Goal: Task Accomplishment & Management: Manage account settings

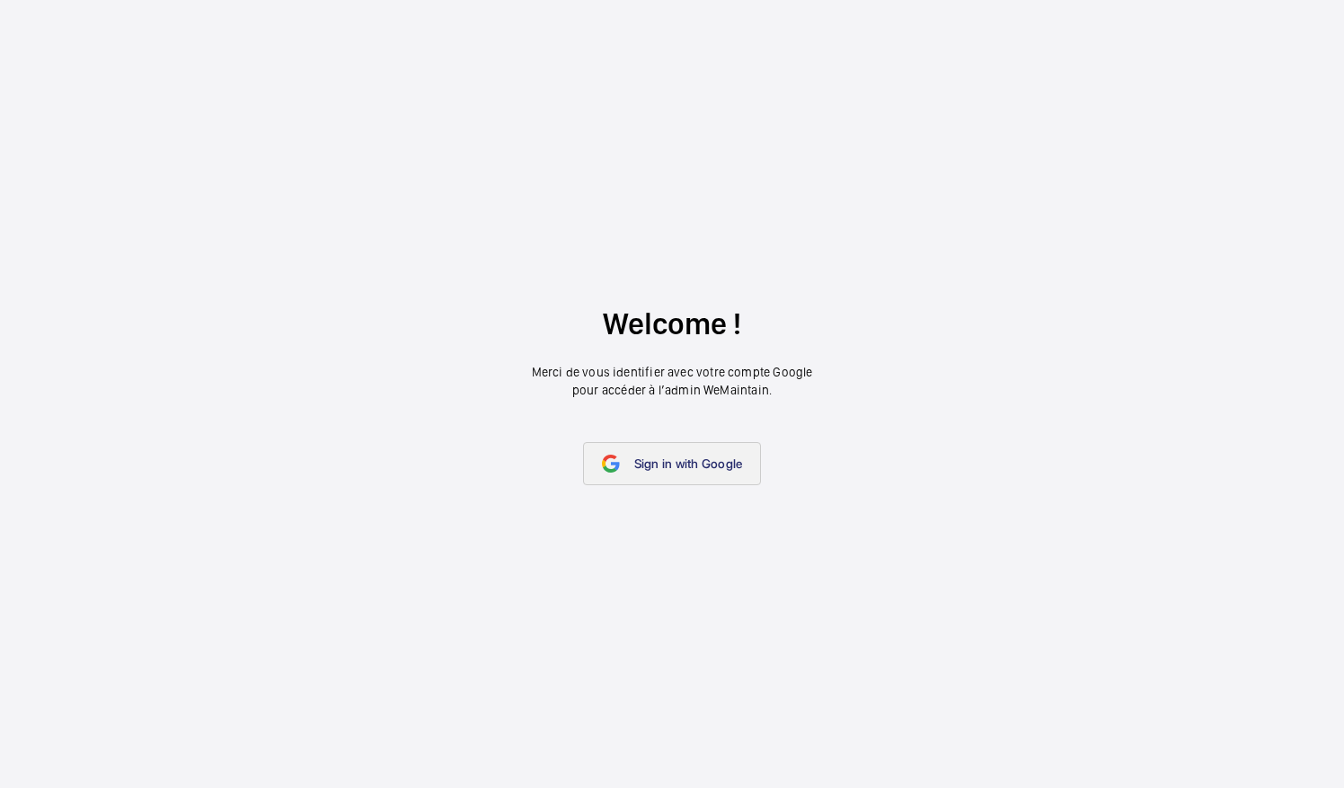
click at [682, 465] on span "Sign in with Google" at bounding box center [688, 463] width 109 height 14
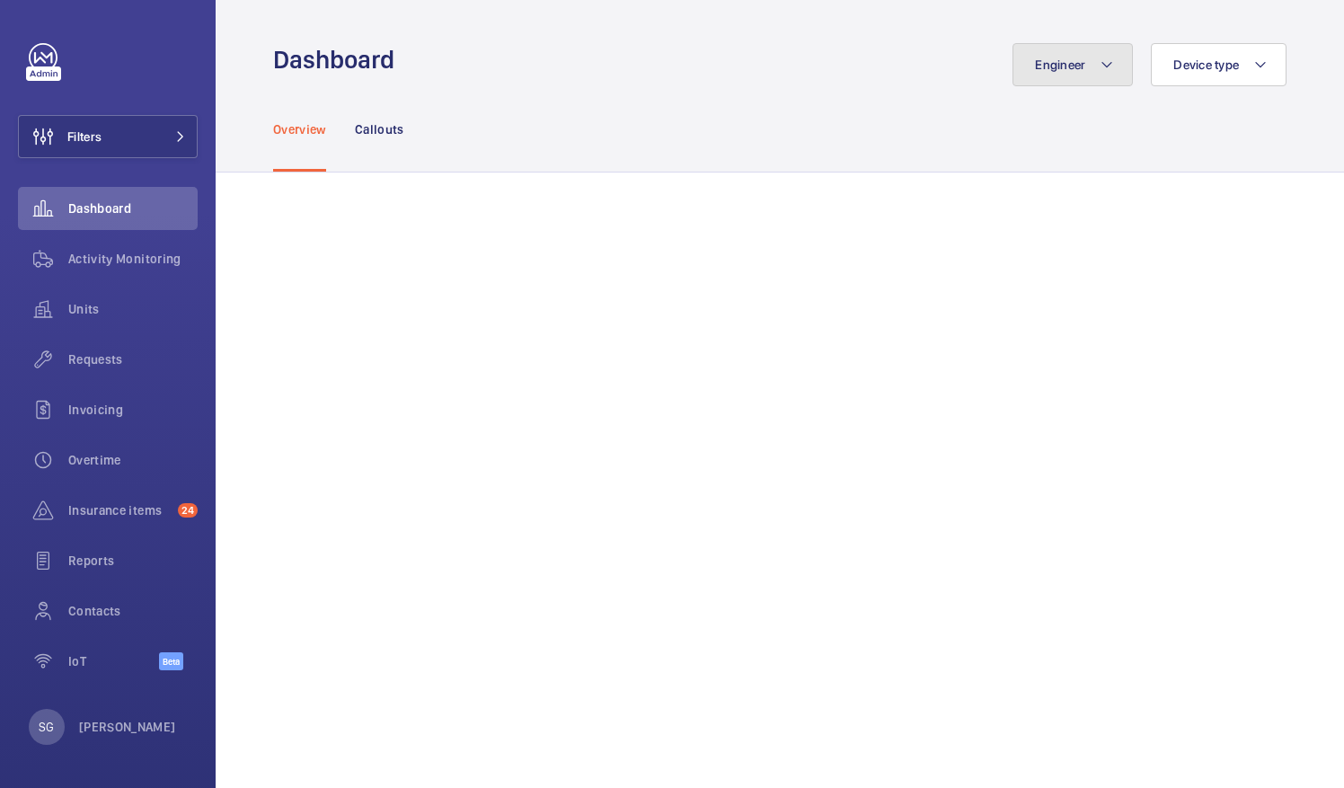
click at [1077, 58] on button "Engineer" at bounding box center [1073, 64] width 120 height 43
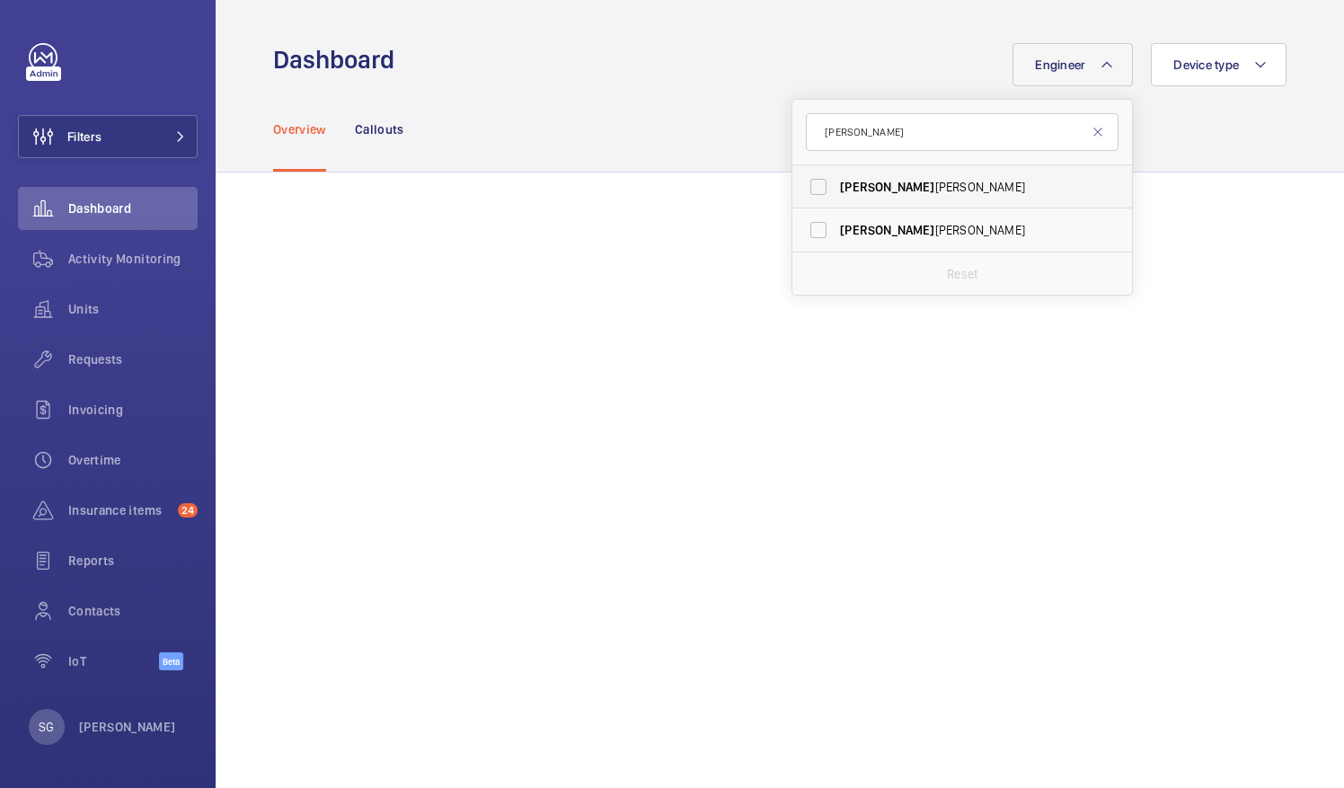
type input "[PERSON_NAME]"
click at [796, 185] on label "[PERSON_NAME]" at bounding box center [948, 186] width 313 height 43
click at [801, 185] on input "[PERSON_NAME]" at bounding box center [819, 187] width 36 height 36
click at [797, 187] on label "[PERSON_NAME]" at bounding box center [948, 186] width 313 height 43
click at [801, 187] on input "[PERSON_NAME]" at bounding box center [819, 187] width 36 height 36
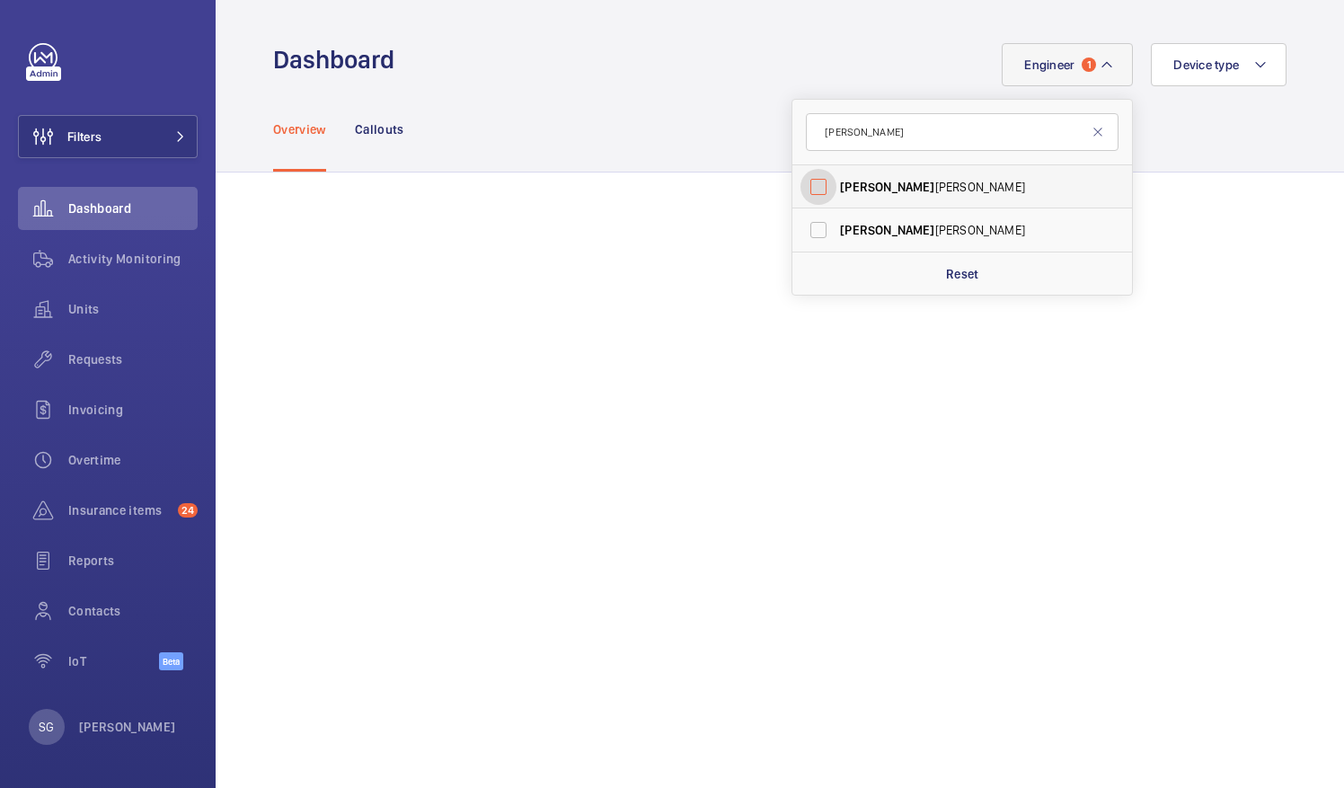
checkbox input "false"
click at [868, 137] on input "[PERSON_NAME]" at bounding box center [962, 132] width 313 height 38
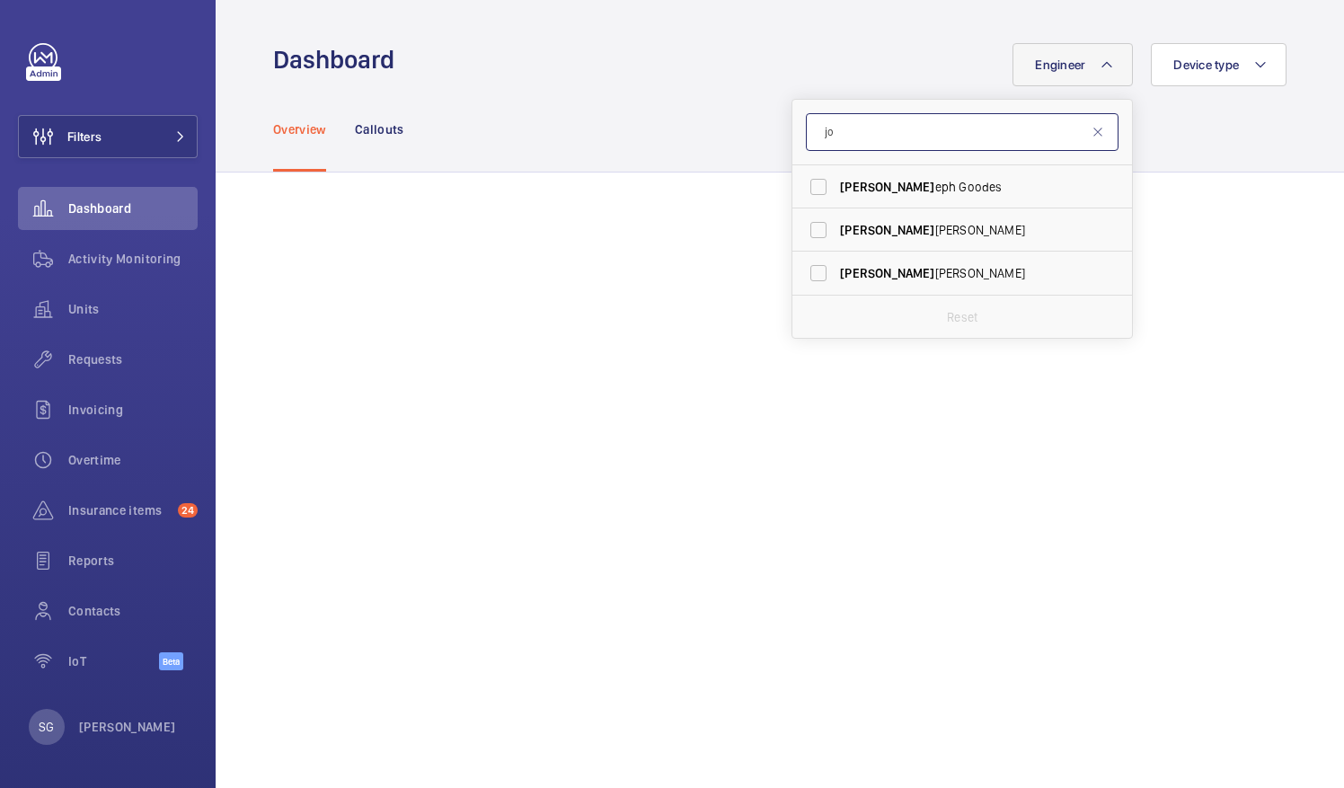
type input "j"
type input "cla"
click at [807, 226] on label "Cla [PERSON_NAME]" at bounding box center [948, 229] width 313 height 43
click at [807, 226] on input "Cla [PERSON_NAME]" at bounding box center [819, 230] width 36 height 36
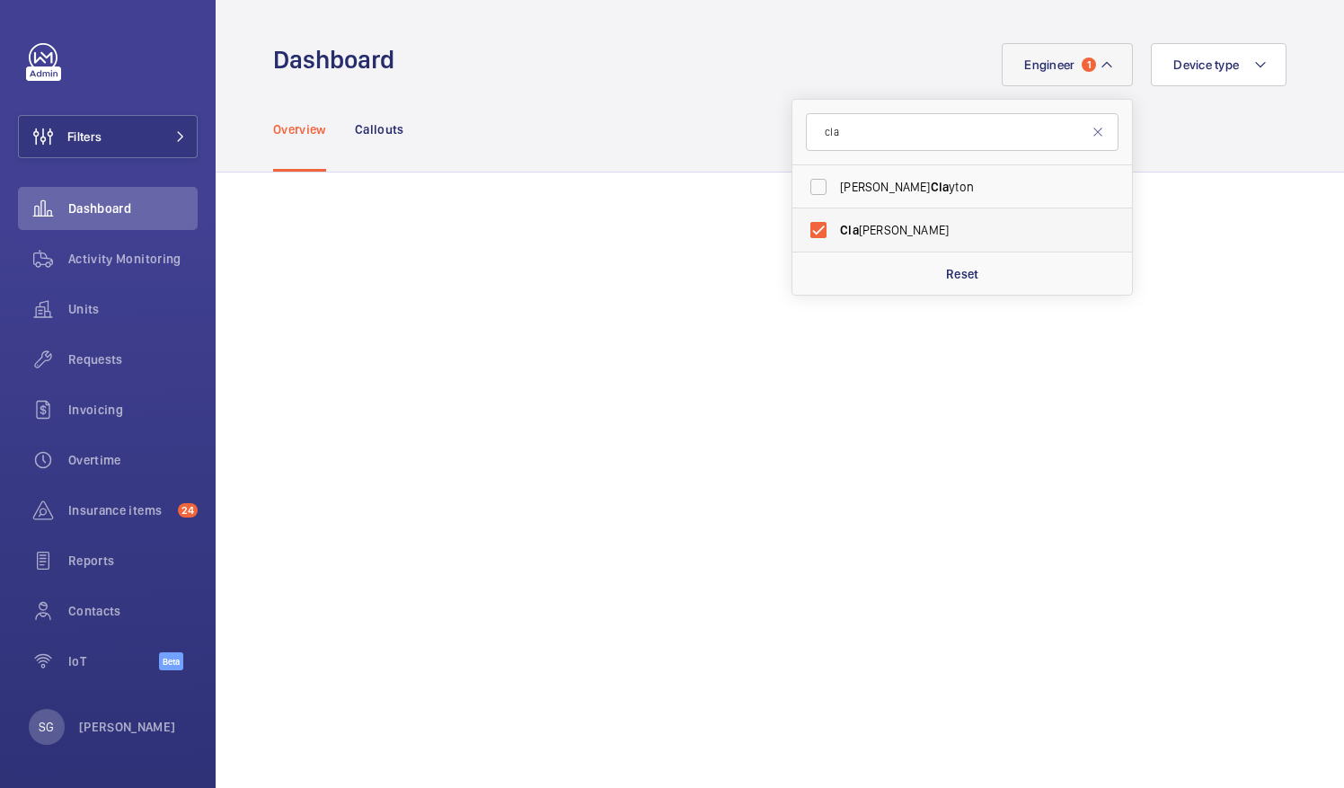
click at [816, 230] on label "Cla [PERSON_NAME]" at bounding box center [948, 229] width 313 height 43
click at [816, 230] on input "Cla [PERSON_NAME]" at bounding box center [819, 230] width 36 height 36
checkbox input "false"
click at [880, 133] on input "cla" at bounding box center [962, 132] width 313 height 38
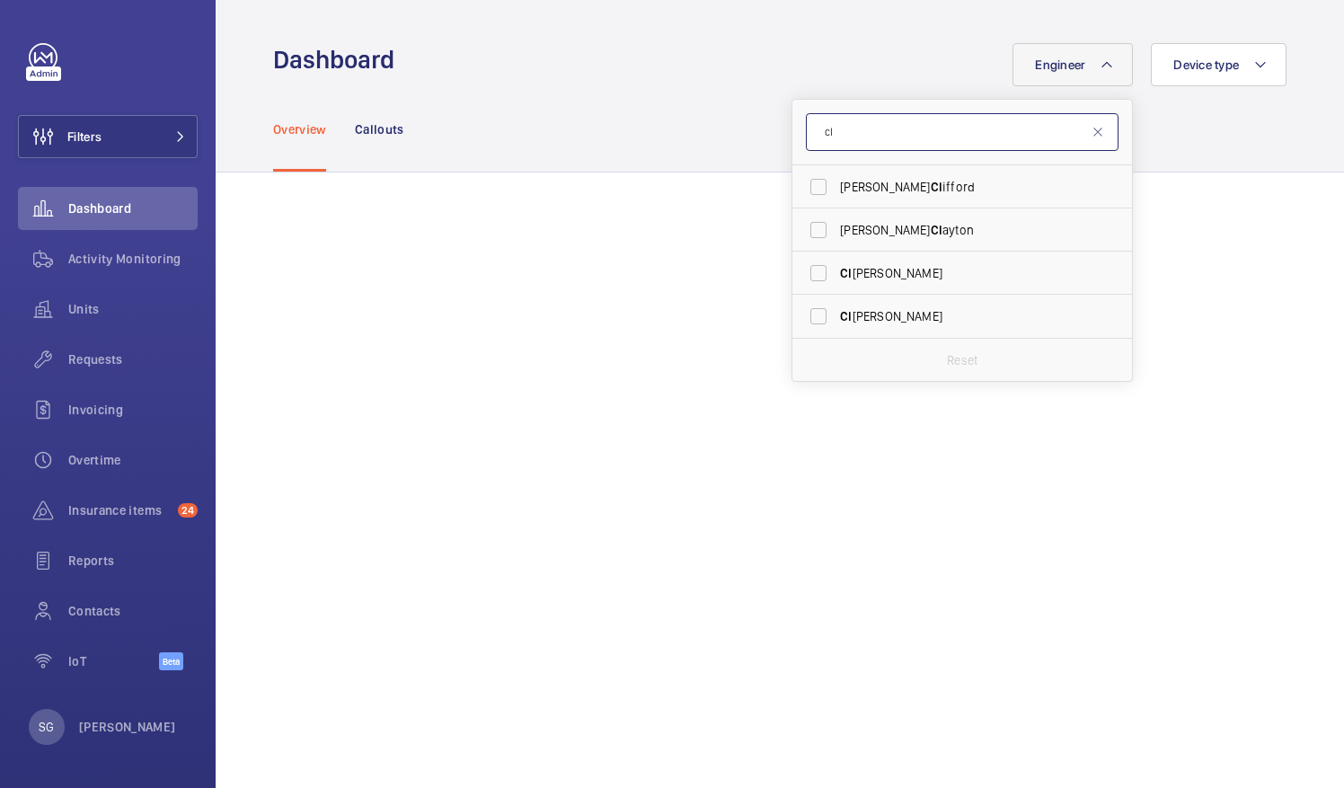
type input "c"
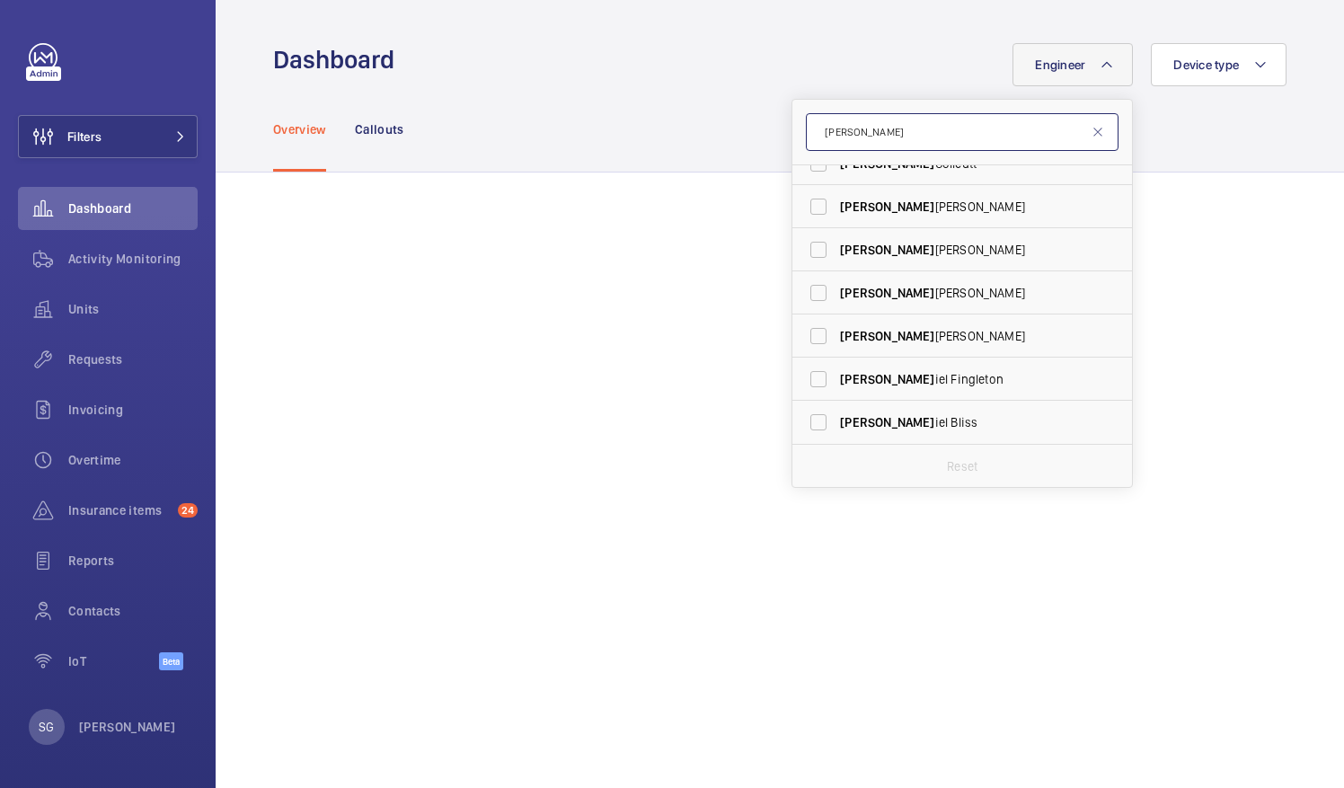
scroll to position [66, 0]
type input "[PERSON_NAME]"
click at [809, 381] on label "[PERSON_NAME] iel [PERSON_NAME]" at bounding box center [948, 379] width 313 height 43
click at [809, 381] on input "[PERSON_NAME] iel [PERSON_NAME]" at bounding box center [819, 379] width 36 height 36
checkbox input "true"
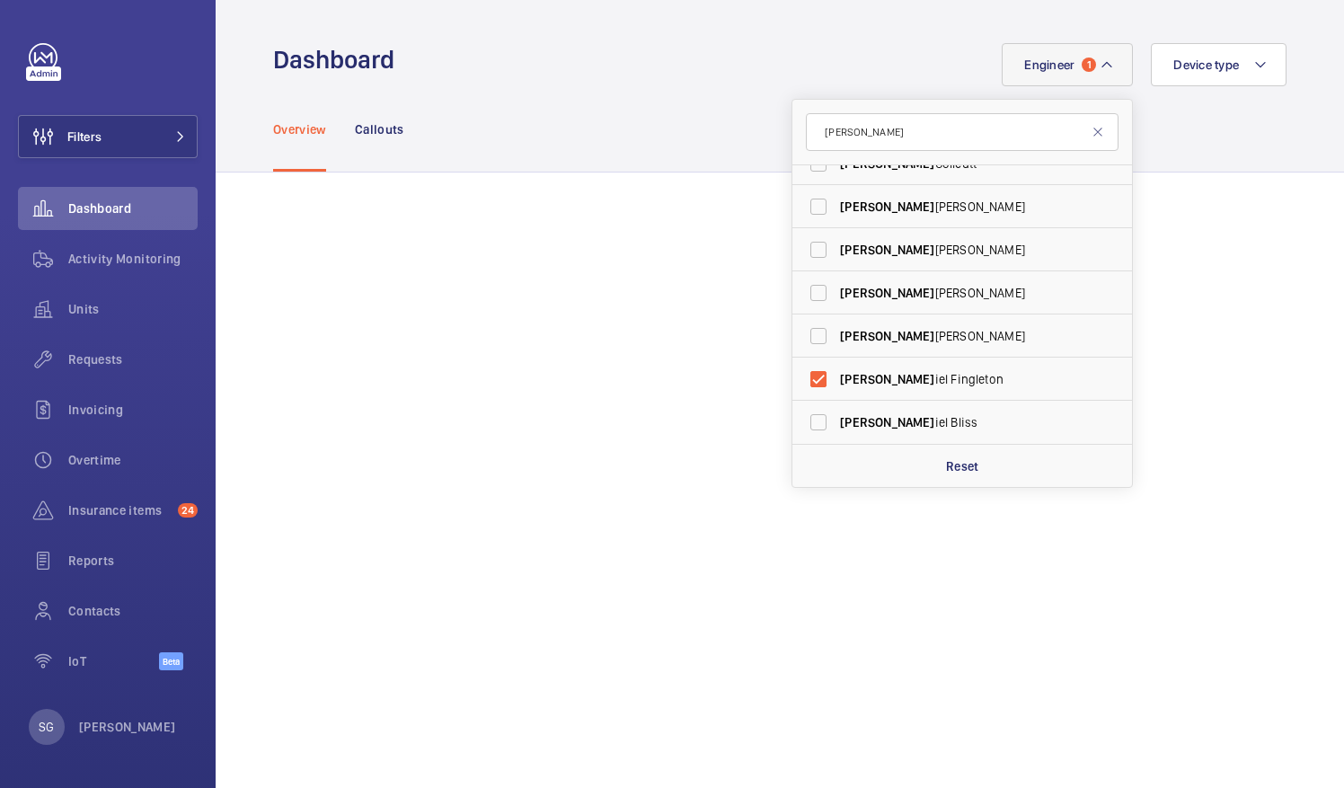
click at [1245, 143] on div "Overview Callouts" at bounding box center [779, 128] width 1013 height 85
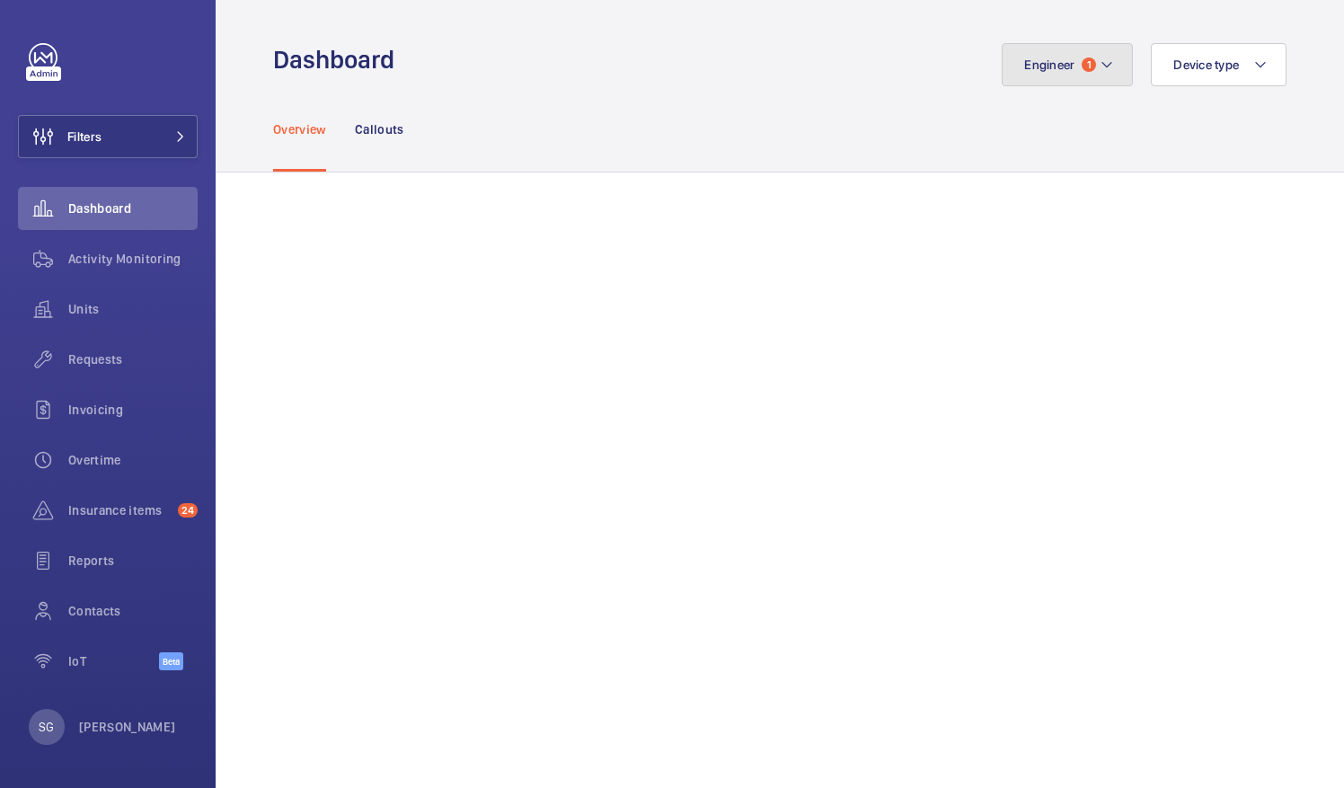
click at [1082, 70] on span "1" at bounding box center [1089, 65] width 14 height 14
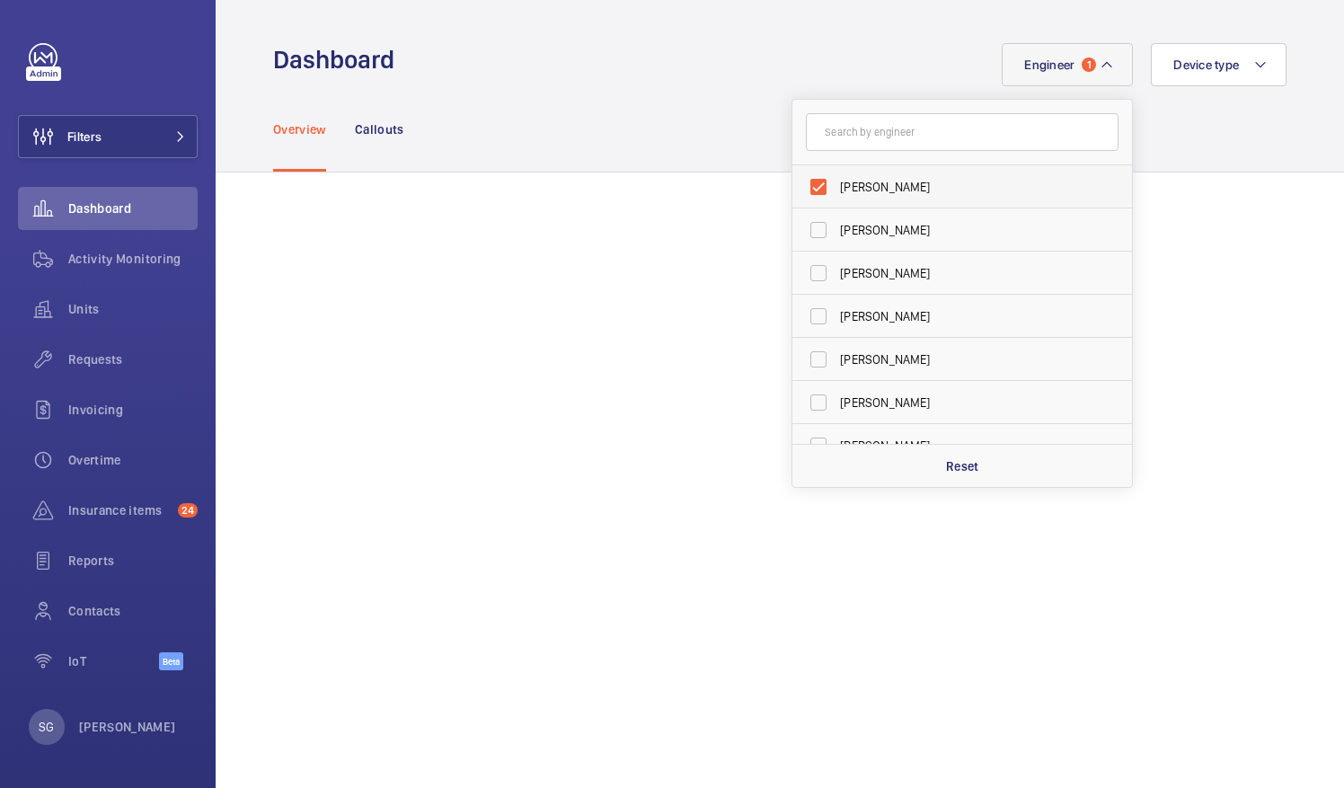
click at [802, 185] on label "[PERSON_NAME]" at bounding box center [948, 186] width 313 height 43
click at [802, 185] on input "[PERSON_NAME]" at bounding box center [819, 187] width 36 height 36
checkbox input "false"
click at [846, 137] on input "text" at bounding box center [962, 132] width 313 height 38
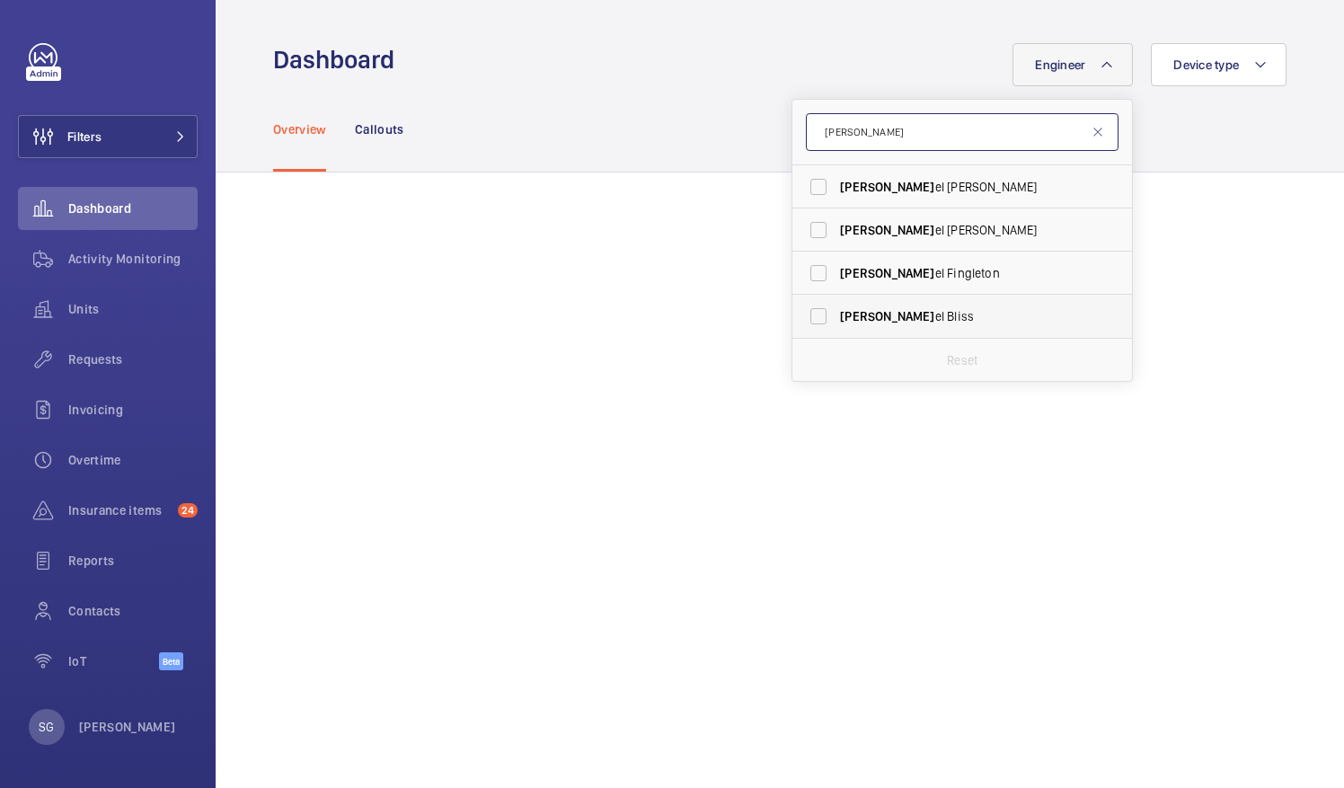
type input "[PERSON_NAME]"
click at [812, 314] on label "[PERSON_NAME]" at bounding box center [948, 316] width 313 height 43
click at [812, 314] on input "[PERSON_NAME]" at bounding box center [819, 316] width 36 height 36
click at [805, 307] on label "[PERSON_NAME]" at bounding box center [948, 316] width 313 height 43
click at [805, 307] on input "[PERSON_NAME]" at bounding box center [819, 316] width 36 height 36
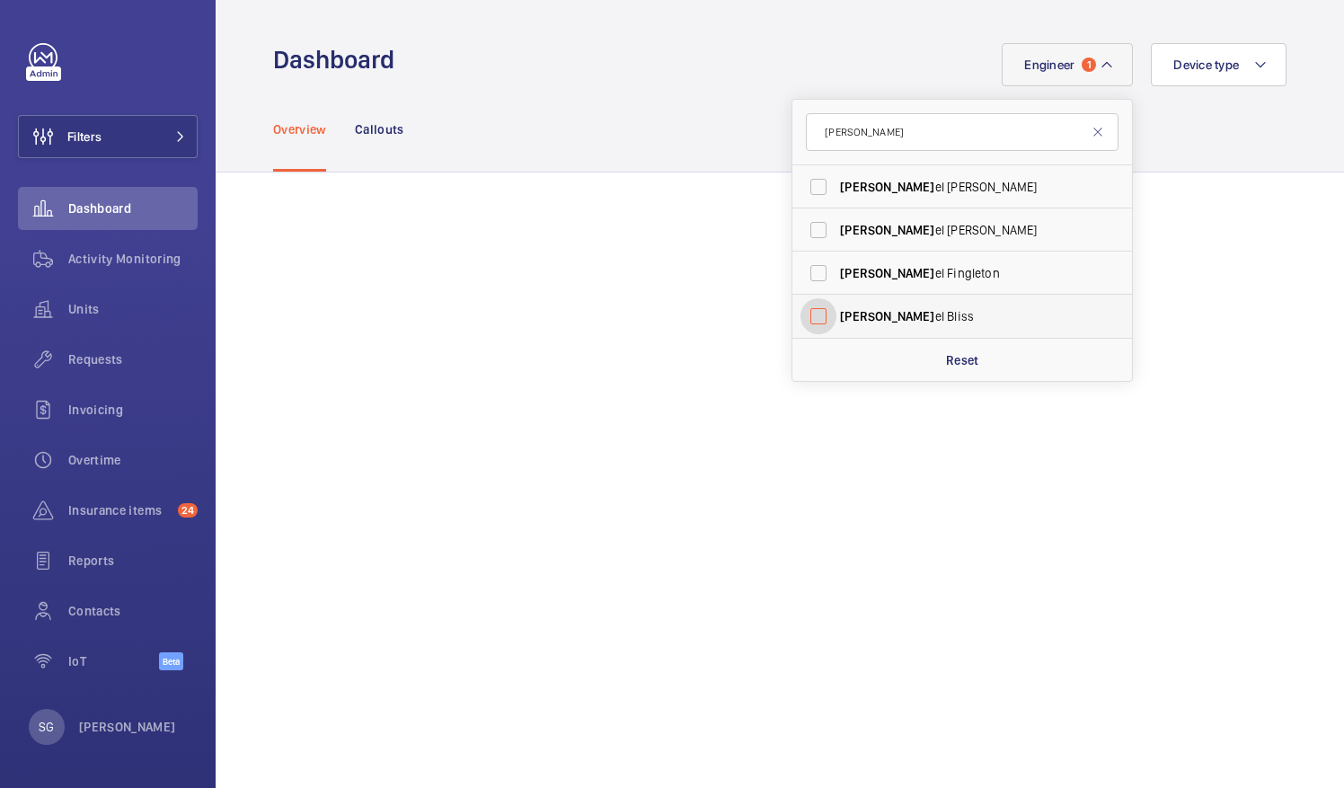
checkbox input "false"
click at [870, 144] on input "[PERSON_NAME]" at bounding box center [962, 132] width 313 height 38
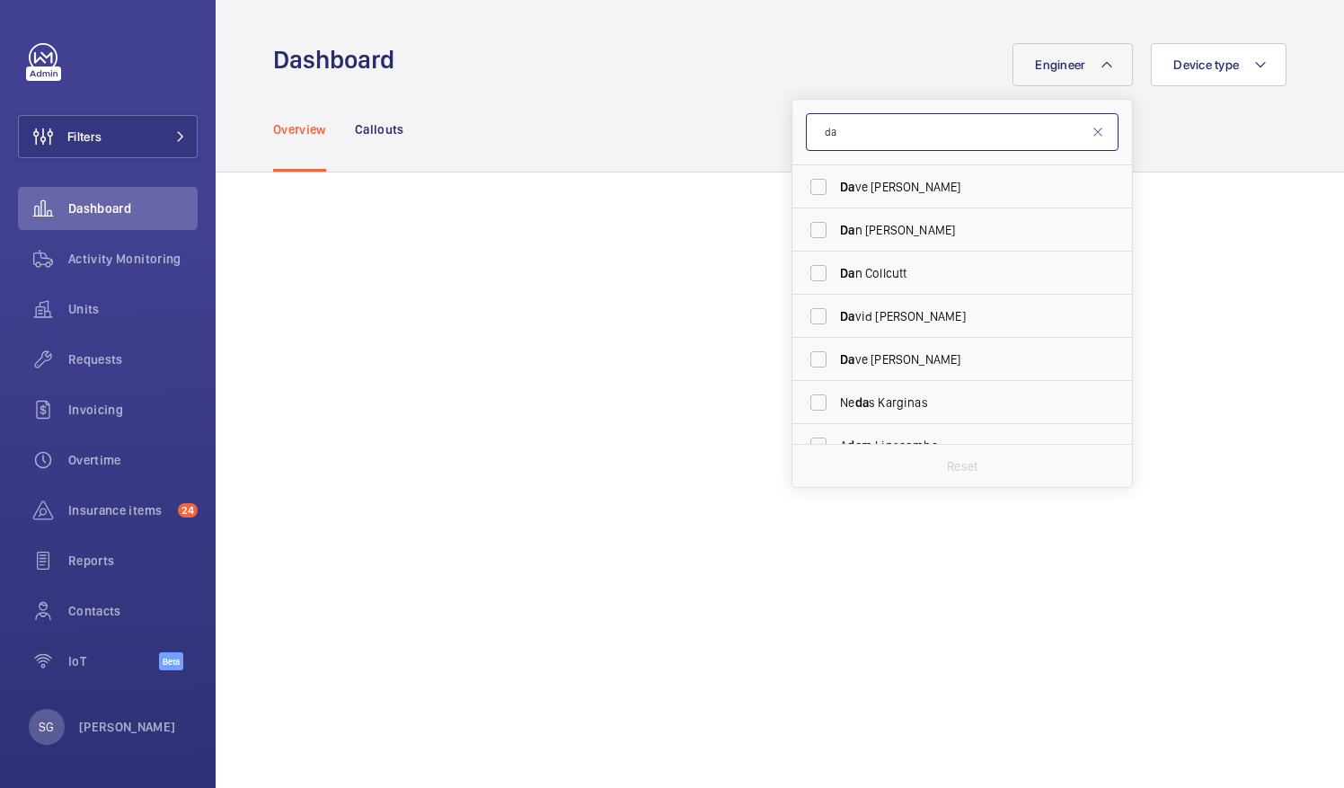
type input "d"
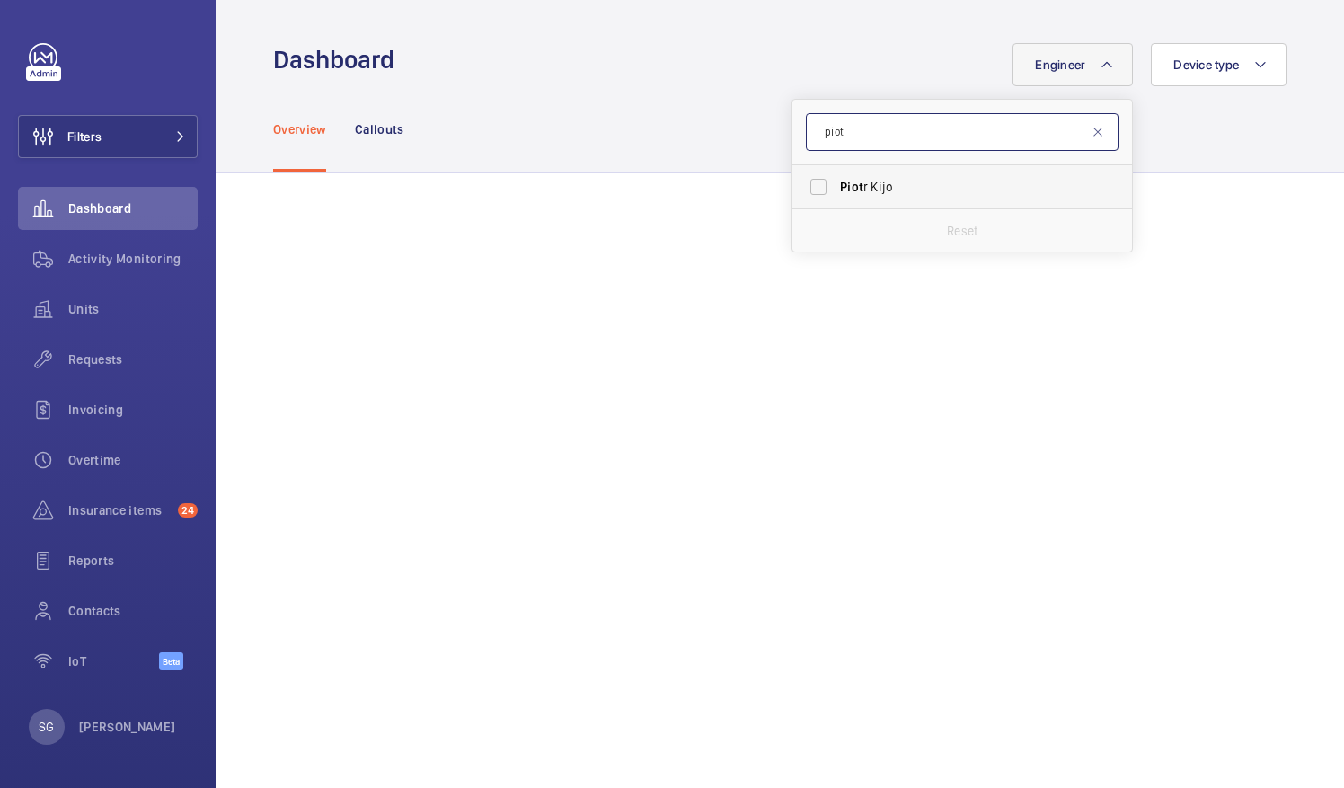
type input "piot"
click at [794, 189] on label "Piot r Kijo" at bounding box center [948, 186] width 313 height 43
click at [801, 189] on input "Piot r Kijo" at bounding box center [819, 187] width 36 height 36
click at [810, 182] on label "Piot r Kijo" at bounding box center [948, 186] width 313 height 43
click at [810, 182] on input "Piot r Kijo" at bounding box center [819, 187] width 36 height 36
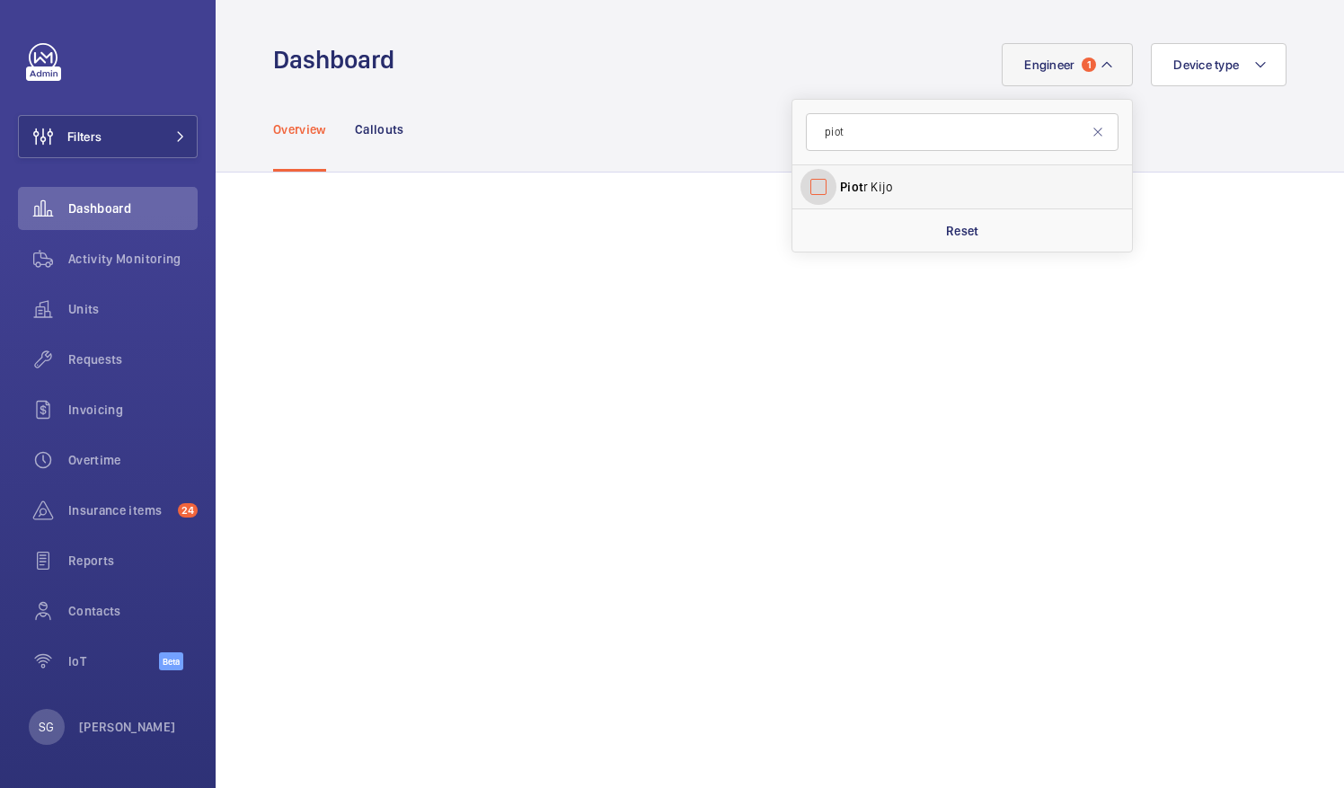
checkbox input "false"
click at [864, 131] on input "piot" at bounding box center [962, 132] width 313 height 38
type input "p"
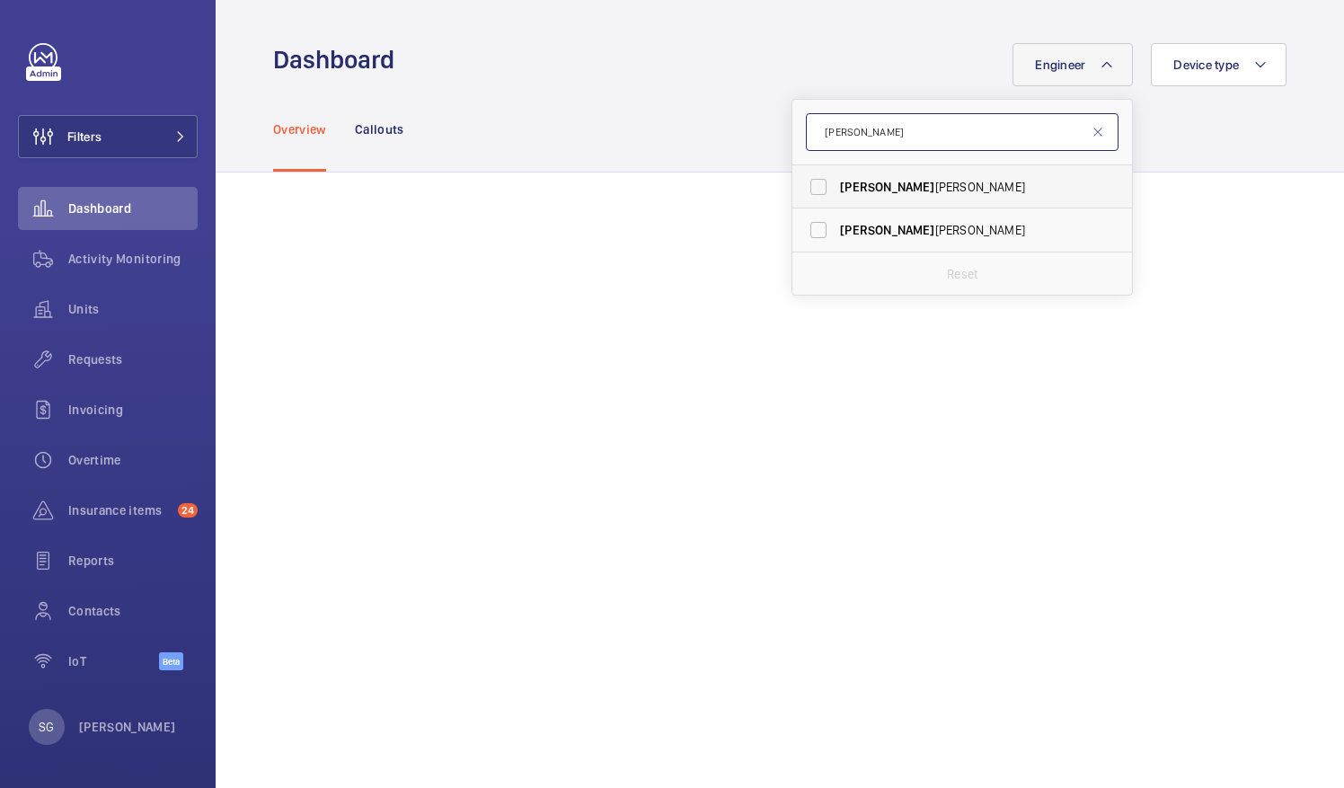
type input "[PERSON_NAME]"
click at [803, 180] on label "[PERSON_NAME]" at bounding box center [948, 186] width 313 height 43
click at [803, 180] on input "[PERSON_NAME]" at bounding box center [819, 187] width 36 height 36
click at [803, 185] on label "[PERSON_NAME]" at bounding box center [948, 186] width 313 height 43
click at [803, 185] on input "[PERSON_NAME]" at bounding box center [819, 187] width 36 height 36
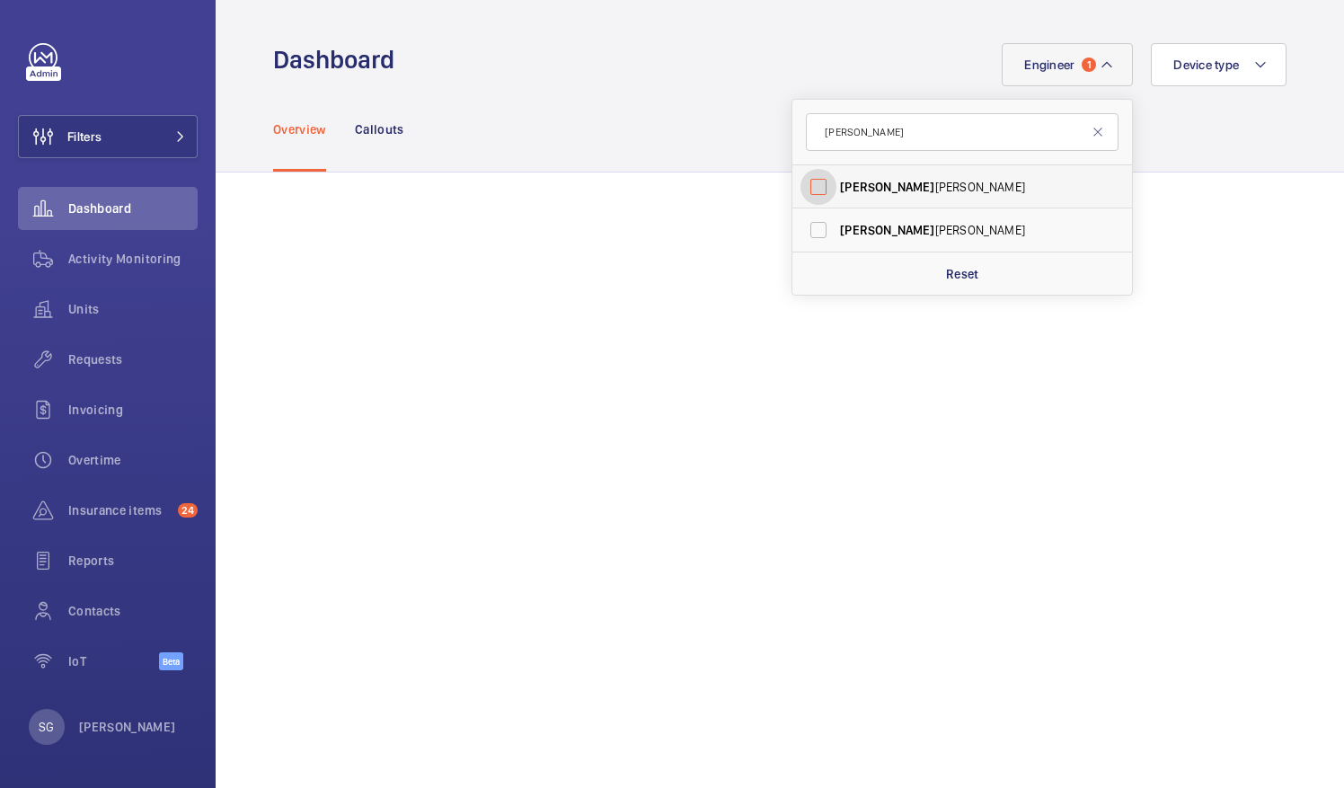
checkbox input "false"
click at [861, 137] on input "[PERSON_NAME]" at bounding box center [962, 132] width 313 height 38
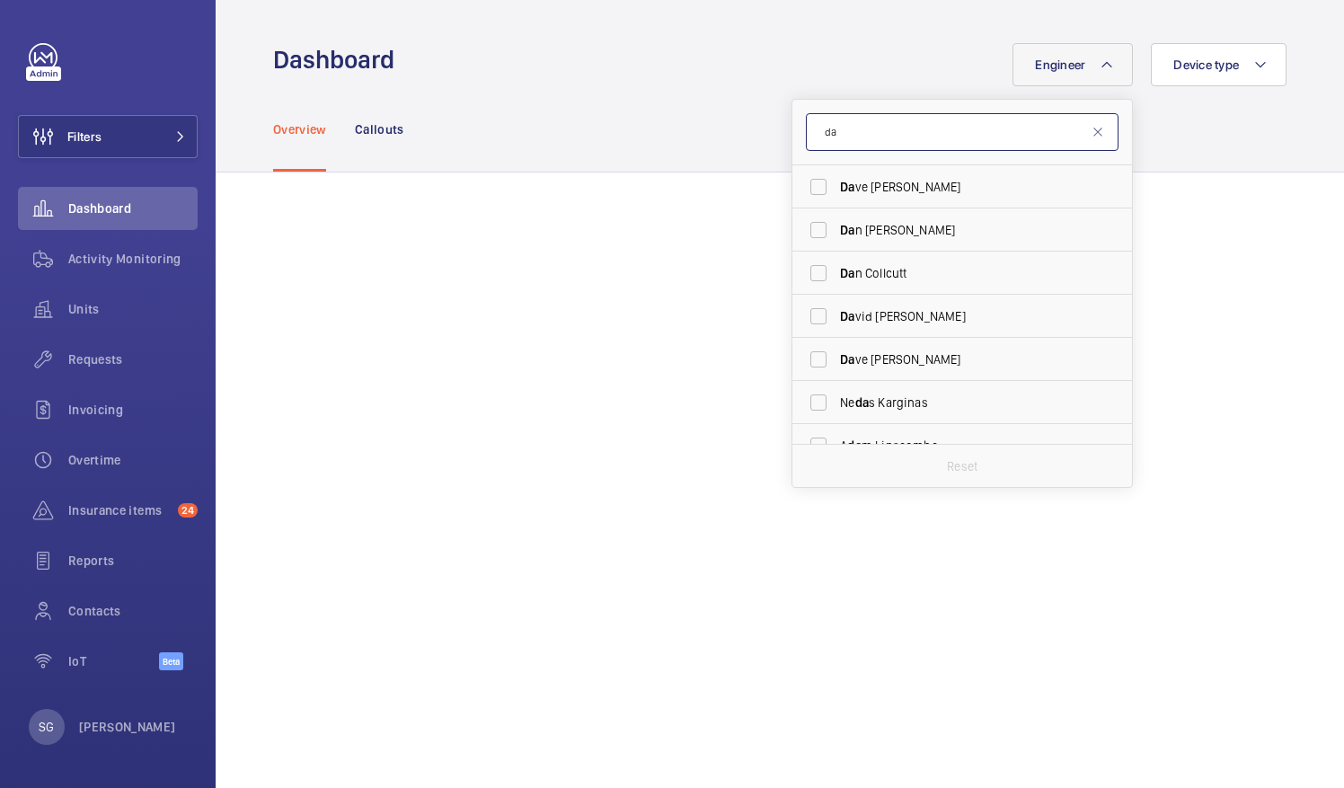
type input "d"
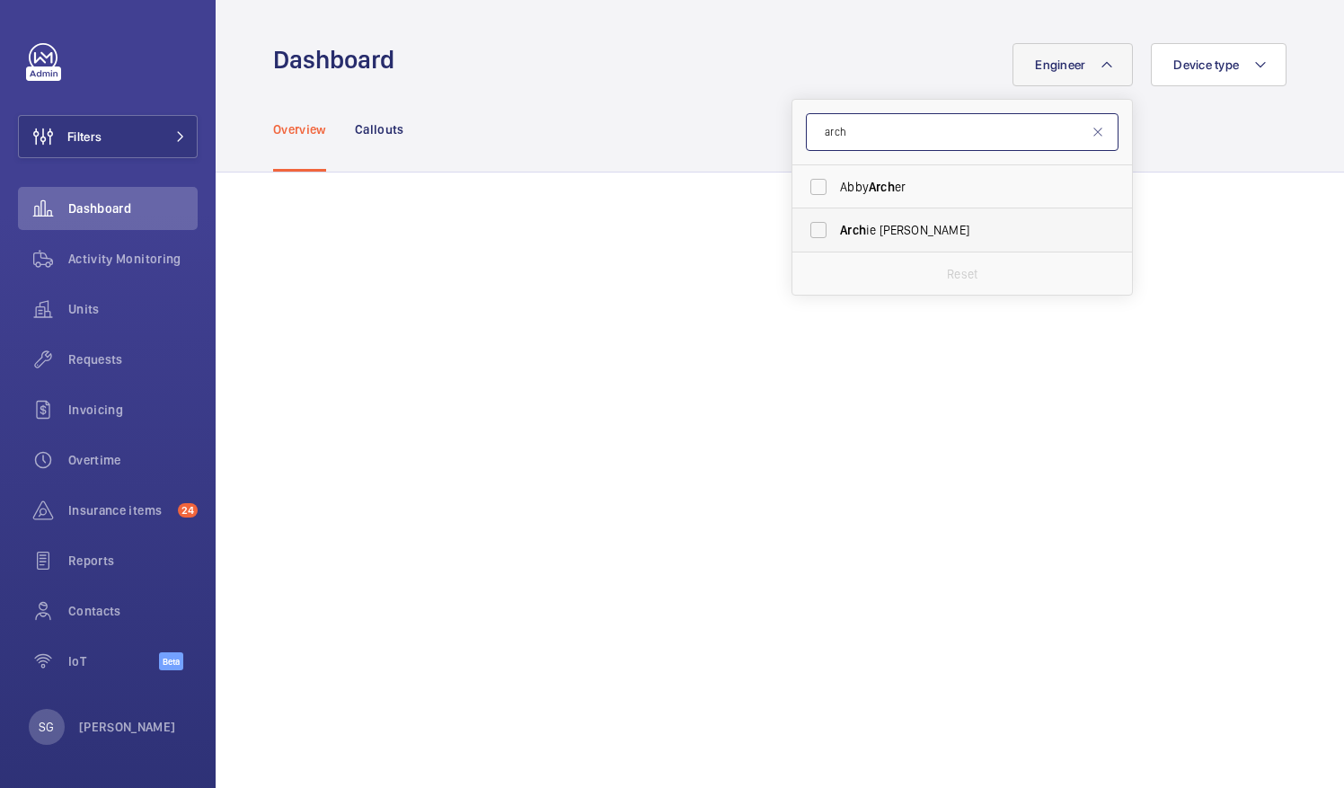
type input "arch"
click at [815, 233] on label "Arch ie [PERSON_NAME]" at bounding box center [948, 229] width 313 height 43
click at [815, 233] on input "Arch ie [PERSON_NAME]" at bounding box center [819, 230] width 36 height 36
click at [807, 225] on label "Arch ie [PERSON_NAME]" at bounding box center [948, 229] width 313 height 43
click at [807, 225] on input "Arch ie [PERSON_NAME]" at bounding box center [819, 230] width 36 height 36
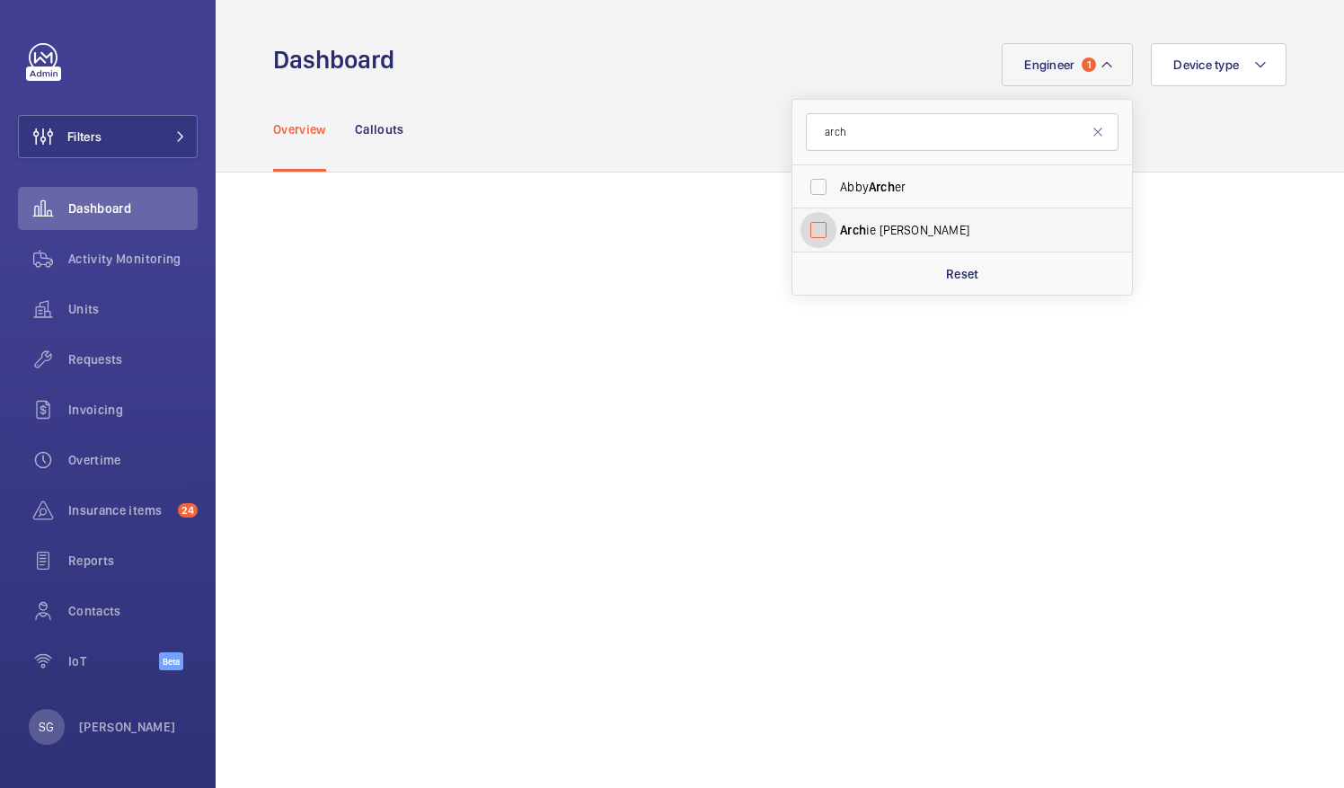
checkbox input "false"
click at [866, 122] on input "arch" at bounding box center [962, 132] width 313 height 38
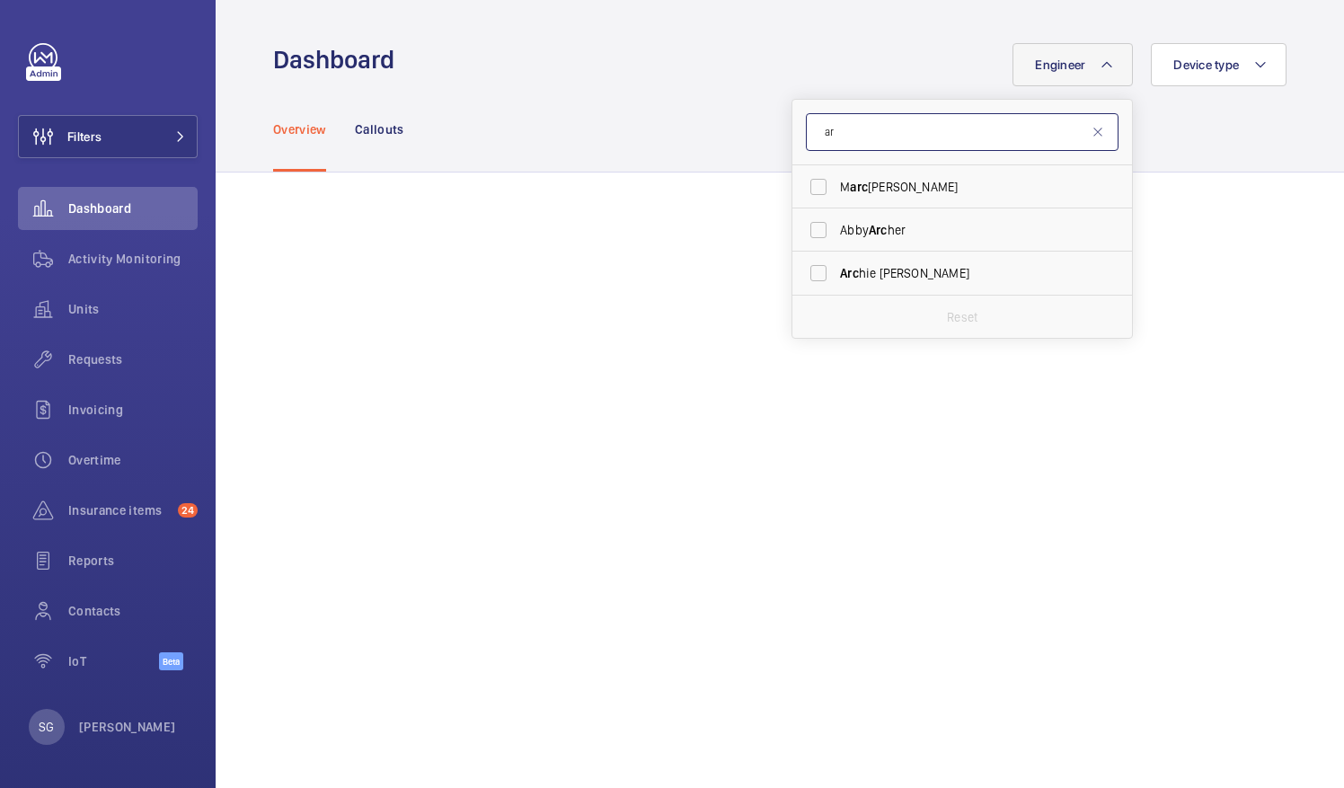
type input "a"
type input "gian"
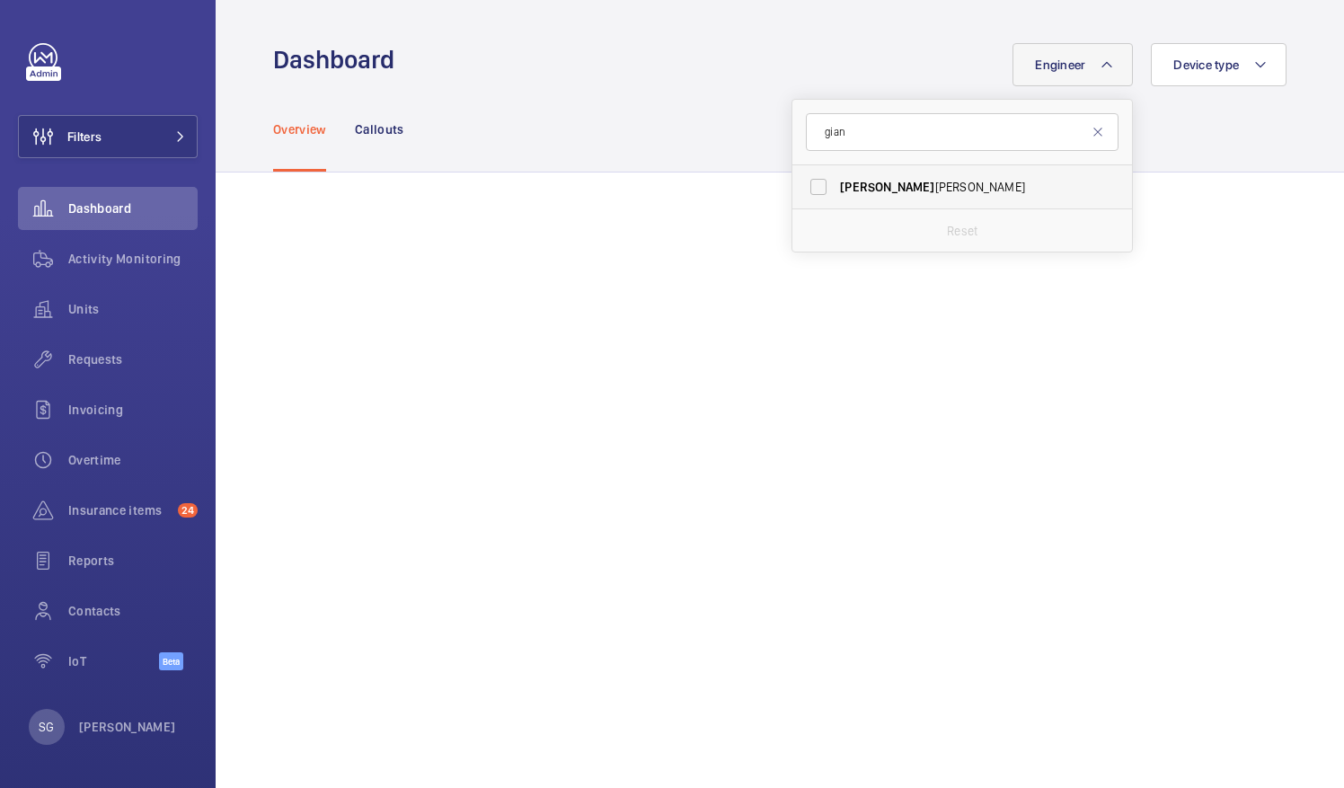
click at [809, 180] on label "[PERSON_NAME]" at bounding box center [948, 186] width 313 height 43
click at [809, 180] on input "[PERSON_NAME]" at bounding box center [819, 187] width 36 height 36
checkbox input "true"
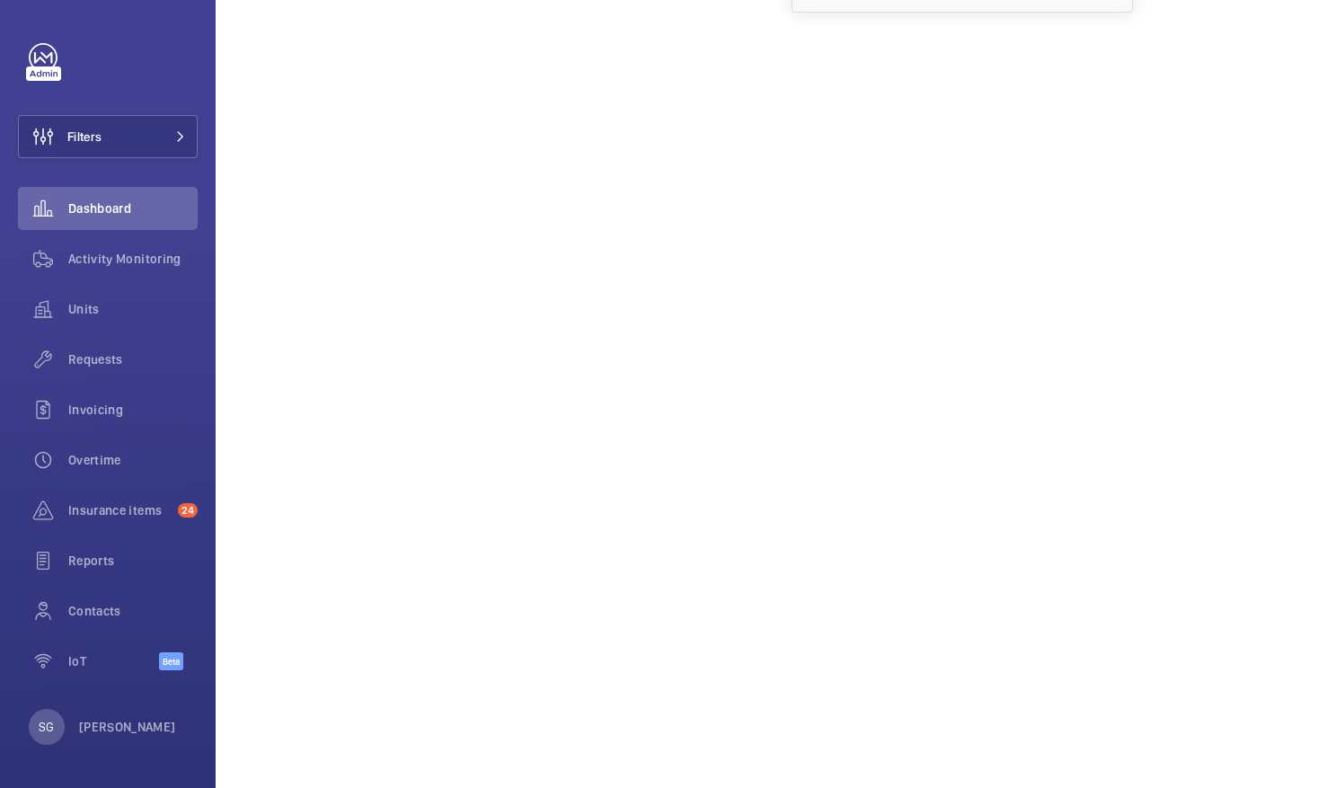
scroll to position [284, 0]
